Goal: Find contact information: Find contact information

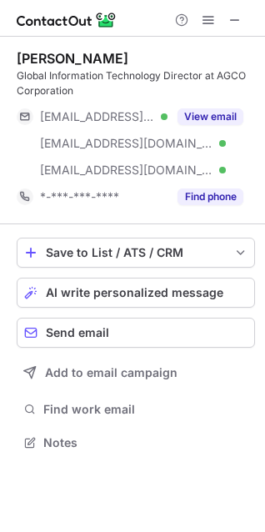
scroll to position [431, 265]
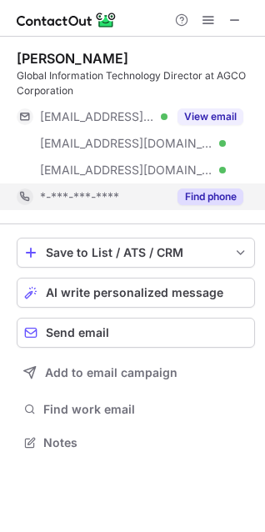
click at [204, 186] on div "Find phone" at bounding box center [206, 197] width 76 height 27
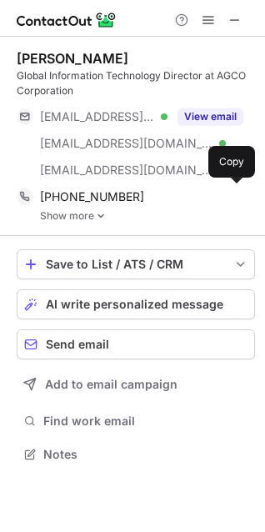
scroll to position [443, 265]
click at [71, 214] on link "Show more" at bounding box center [147, 216] width 215 height 12
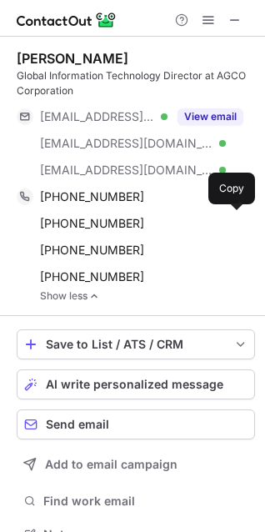
scroll to position [523, 254]
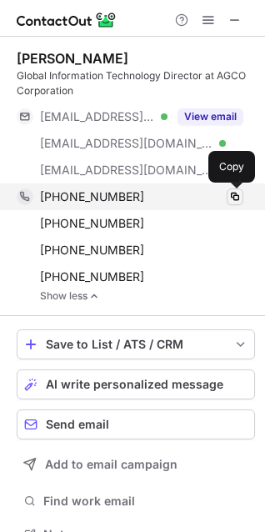
click at [233, 199] on span at bounding box center [235, 196] width 13 height 13
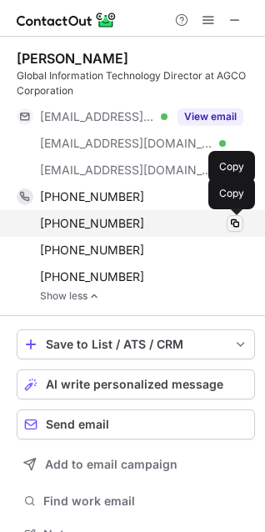
click at [232, 222] on span at bounding box center [235, 223] width 13 height 13
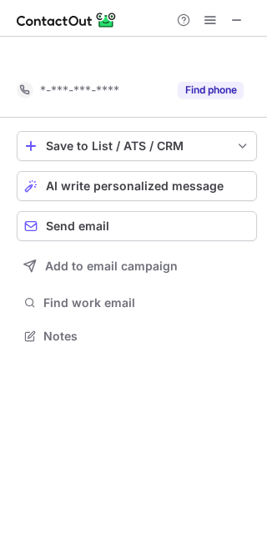
scroll to position [298, 267]
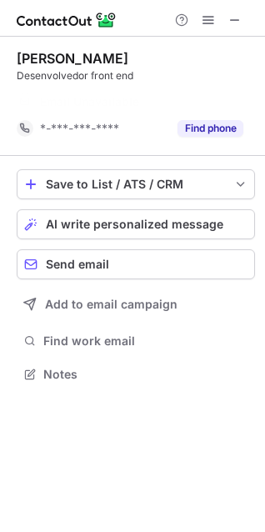
scroll to position [336, 265]
